Goal: Obtain resource: Obtain resource

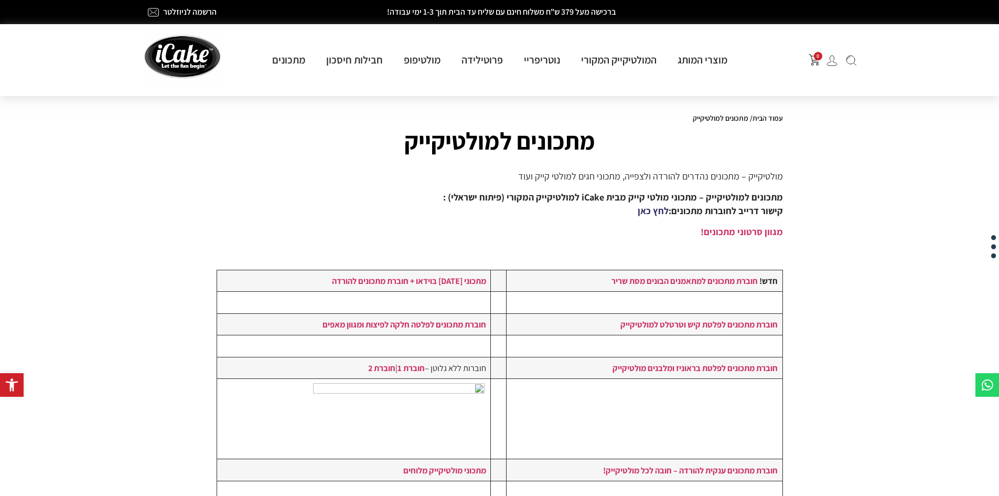
click at [654, 209] on link "לחץ כאן" at bounding box center [653, 211] width 31 height 12
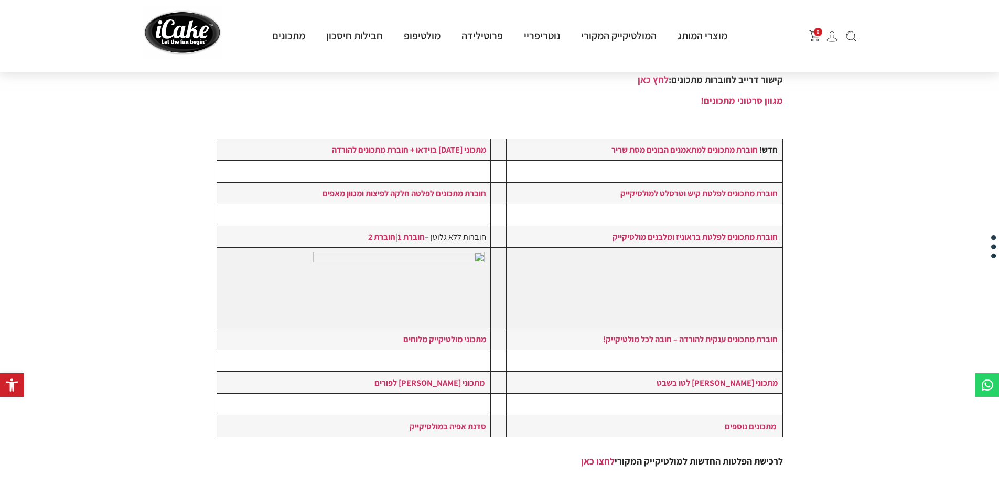
scroll to position [157, 0]
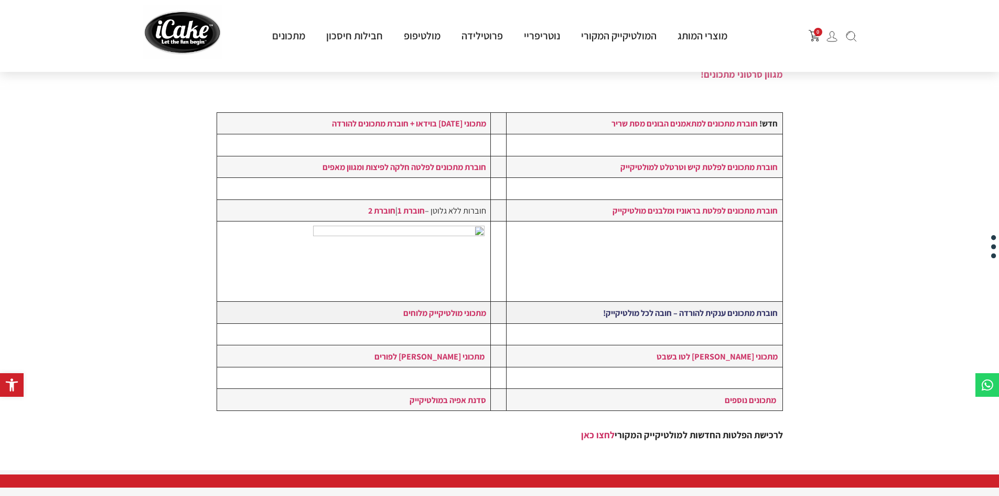
click at [650, 312] on strong "חוברת מתכונים ענקית להורדה – חובה לכל מולטיקייק!" at bounding box center [690, 313] width 175 height 12
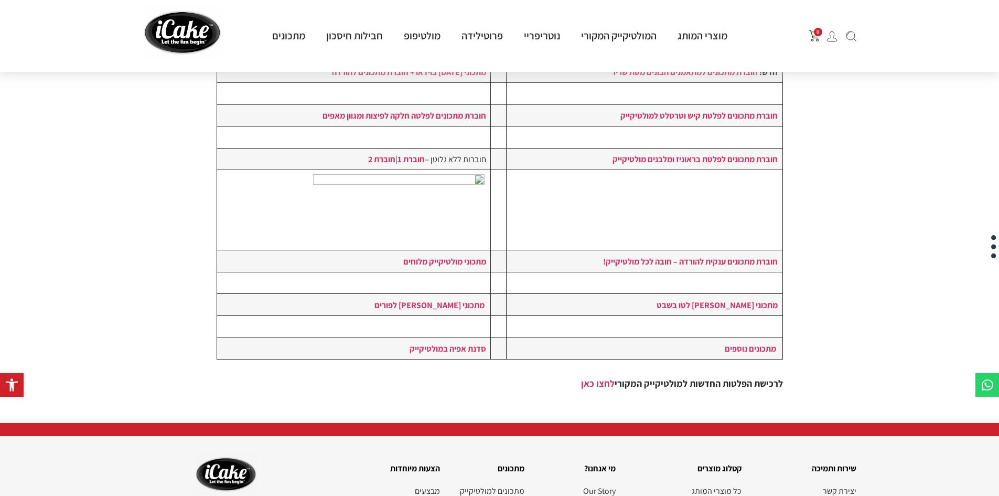
scroll to position [210, 0]
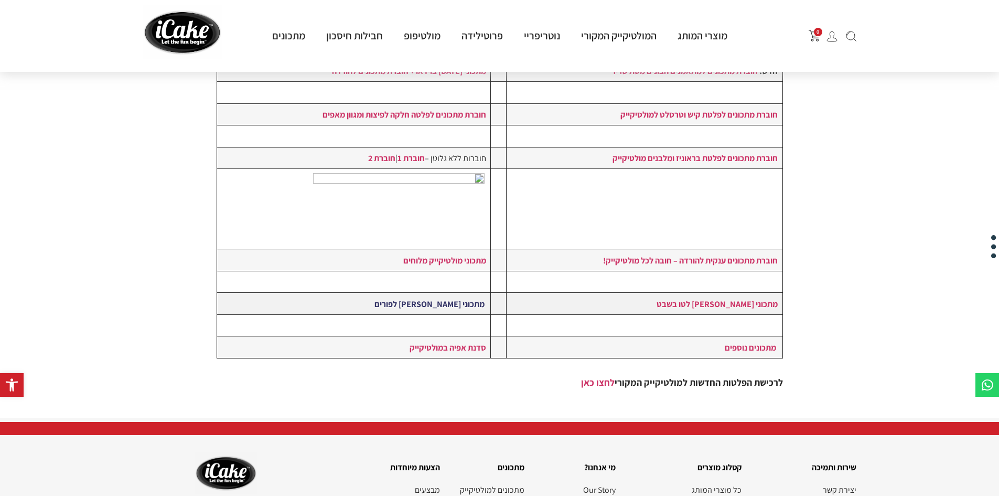
click at [457, 300] on link "מתכוני [PERSON_NAME] לפורים" at bounding box center [430, 304] width 110 height 12
click at [440, 267] on td "מתכוני מולטיקייק מלוחים" at bounding box center [354, 260] width 274 height 22
click at [444, 259] on link "מתכוני מולטיקייק מלוחים" at bounding box center [444, 260] width 83 height 12
